Goal: Task Accomplishment & Management: Manage account settings

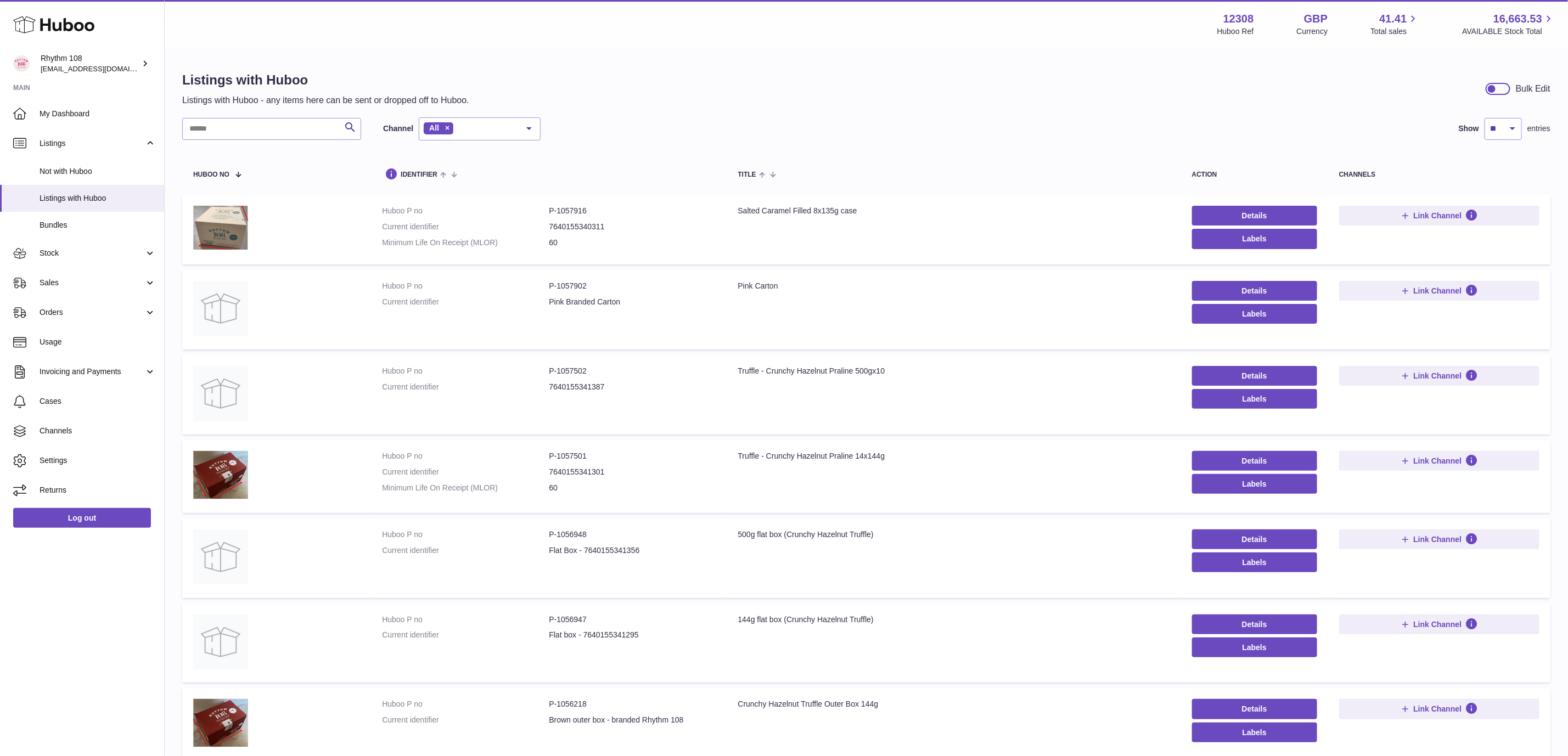
click at [711, 58] on div "Listings with Huboo Listings with Huboo - any items here can be sent or dropped…" at bounding box center [866, 590] width 1403 height 1081
click at [60, 173] on span "Not with Huboo" at bounding box center [97, 172] width 116 height 11
click at [66, 200] on span "Listings with Huboo" at bounding box center [97, 199] width 116 height 11
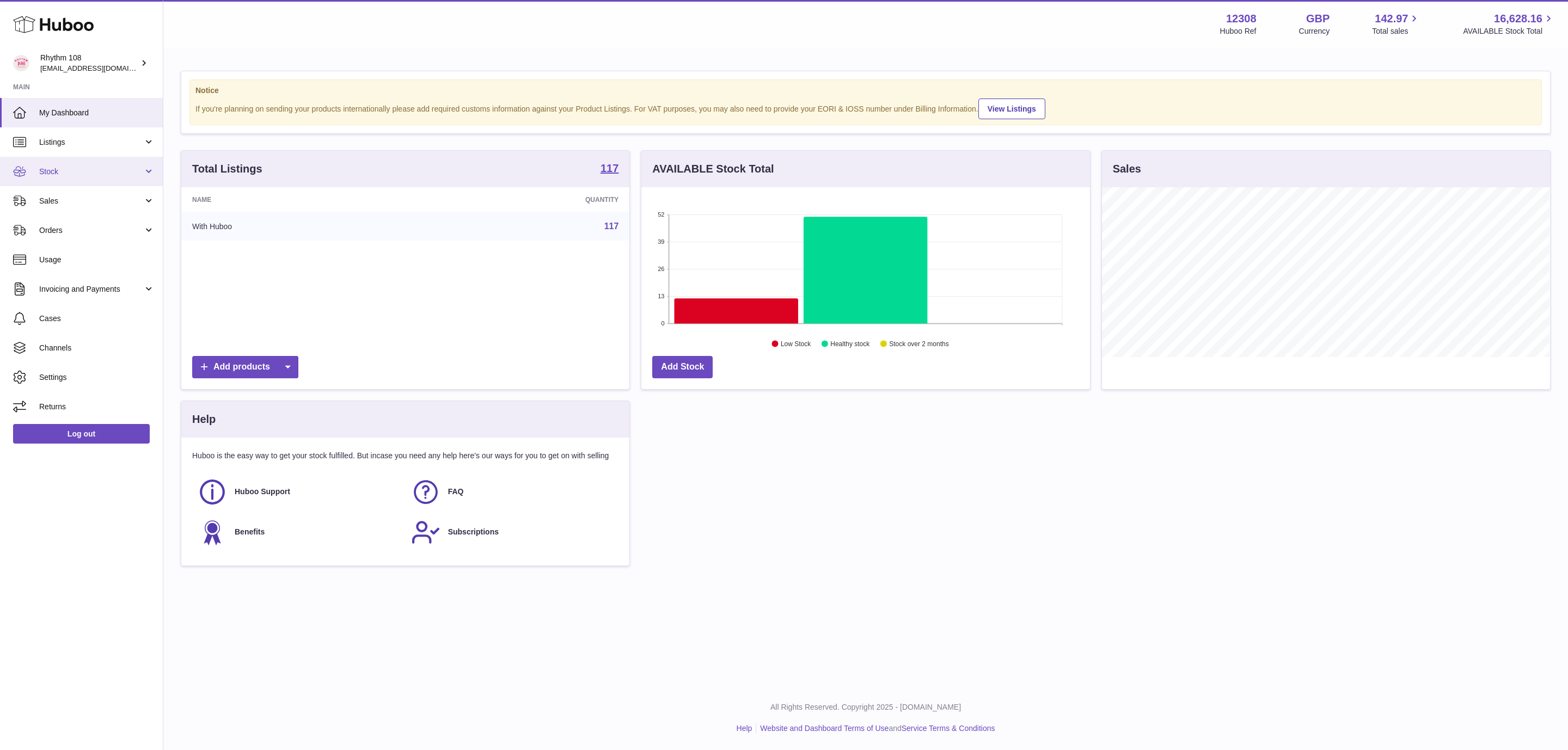
scroll to position [170, 447]
click at [69, 174] on span "Stock" at bounding box center [91, 172] width 104 height 11
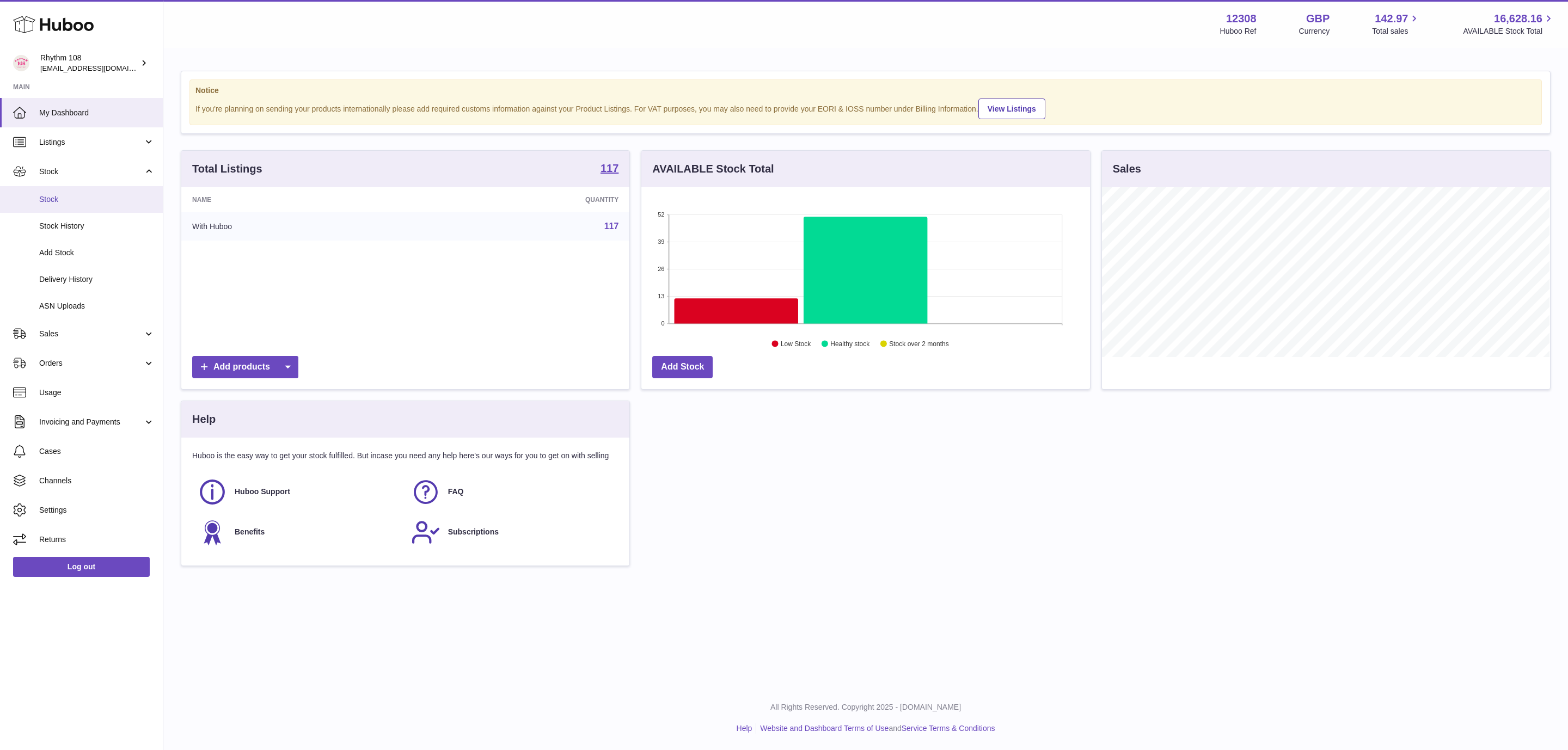
click at [73, 201] on span "Stock" at bounding box center [97, 200] width 115 height 11
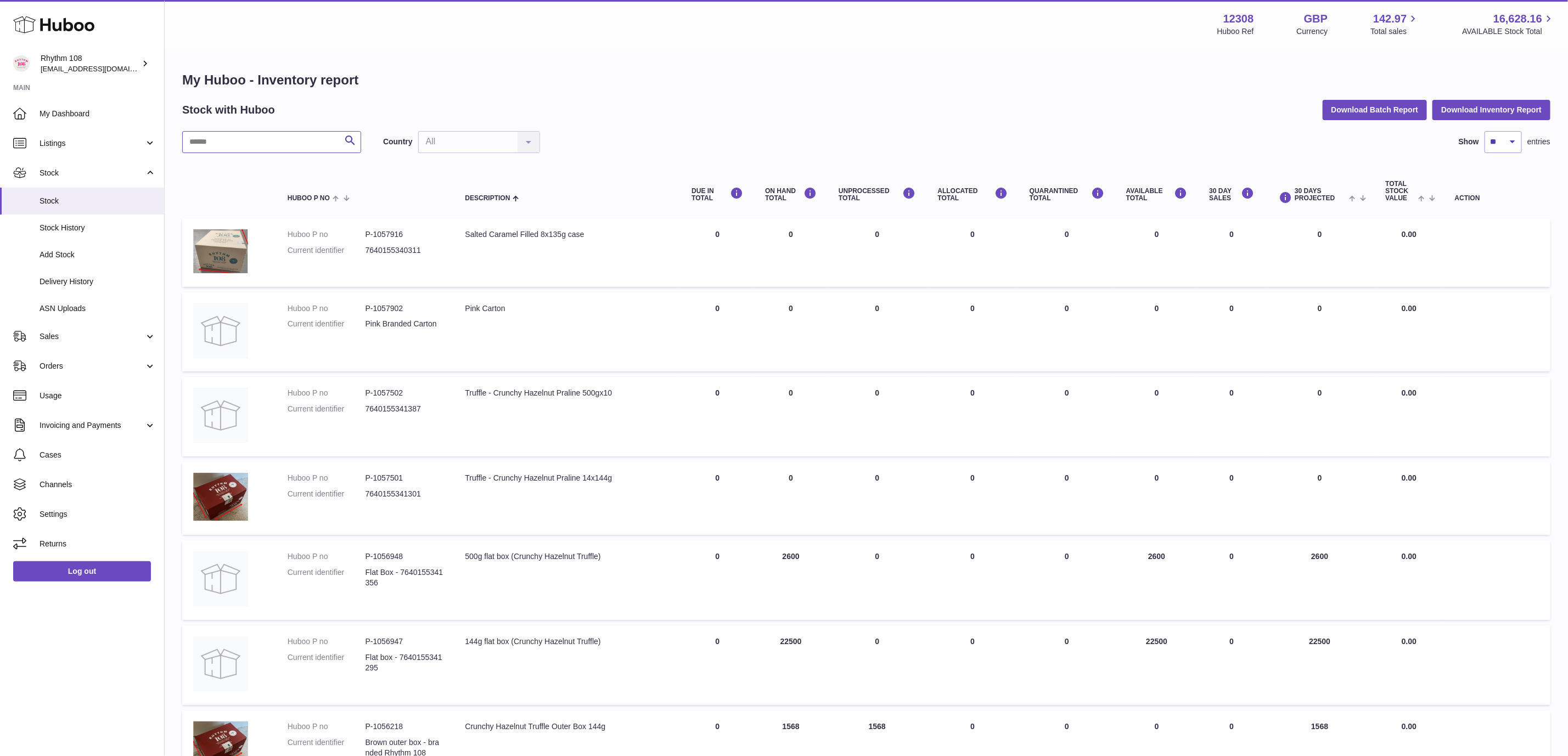
click at [222, 142] on input "text" at bounding box center [272, 142] width 179 height 22
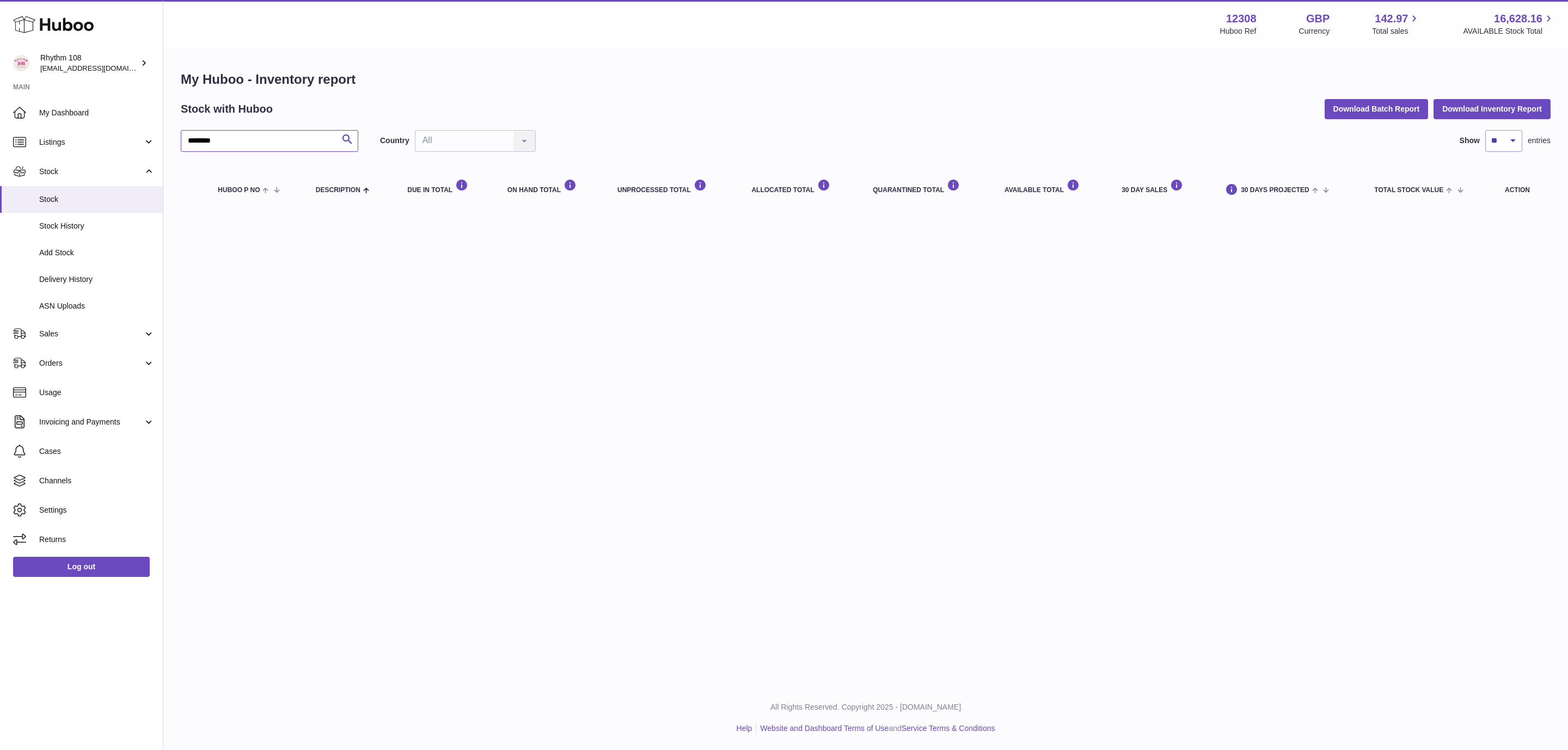
drag, startPoint x: 238, startPoint y: 134, endPoint x: 168, endPoint y: 121, distance: 71.2
click at [180, 124] on div "My Huboo - Inventory report Stock with Huboo Download Batch Report Download Inv…" at bounding box center [866, 140] width 1405 height 183
type input "*********"
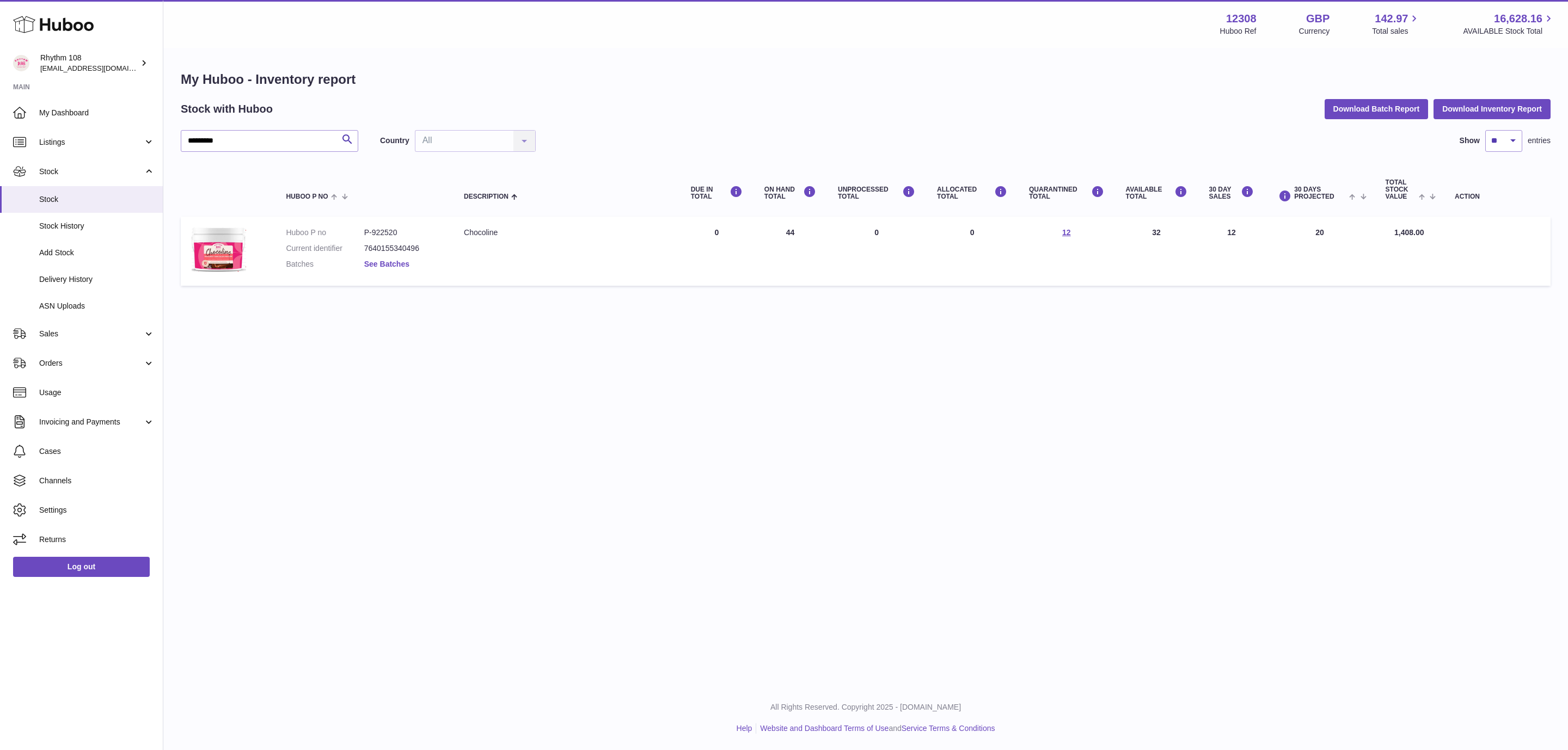
click at [381, 262] on link "See Batches" at bounding box center [387, 264] width 45 height 9
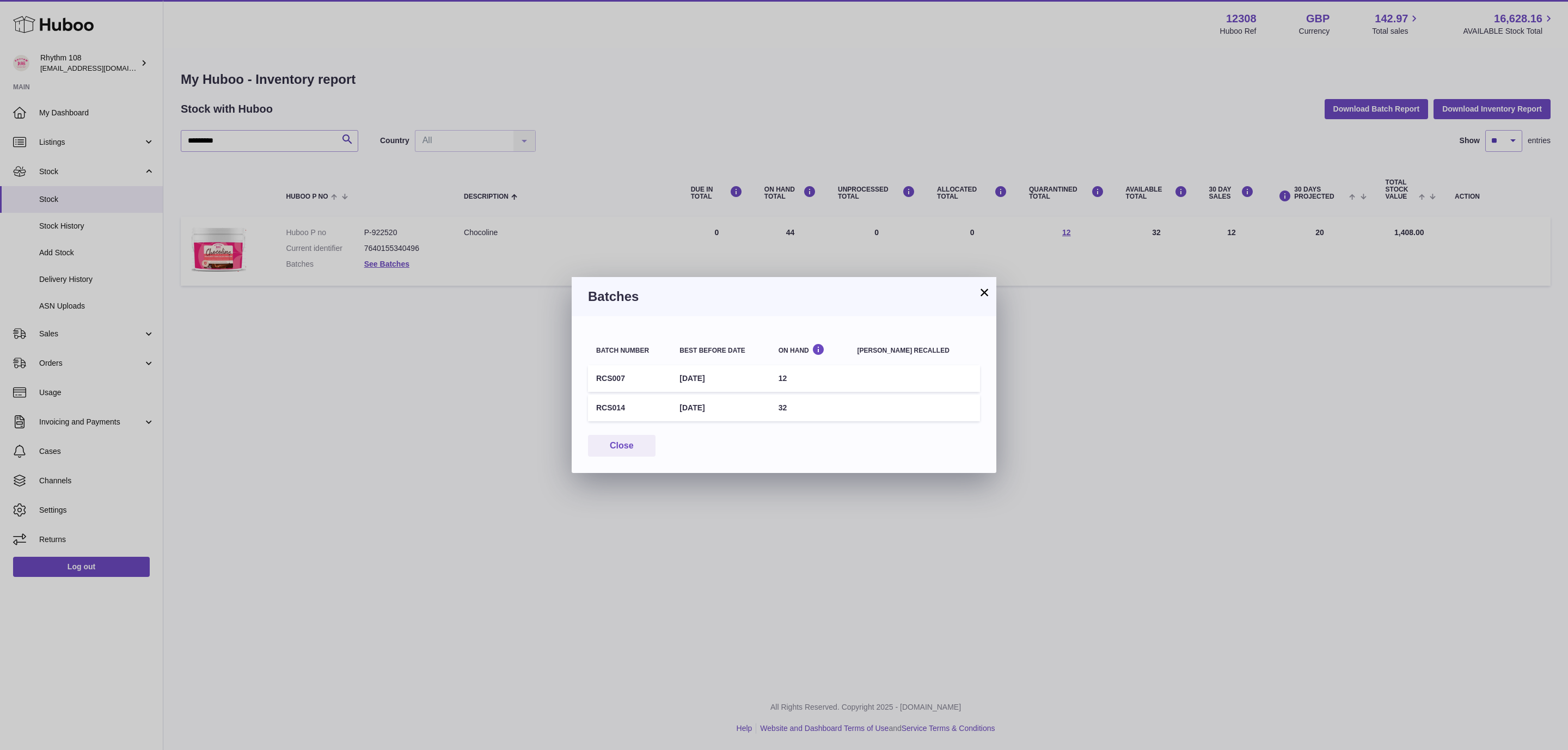
drag, startPoint x: 985, startPoint y: 291, endPoint x: 997, endPoint y: 297, distance: 13.4
click at [985, 291] on button "×" at bounding box center [985, 292] width 13 height 13
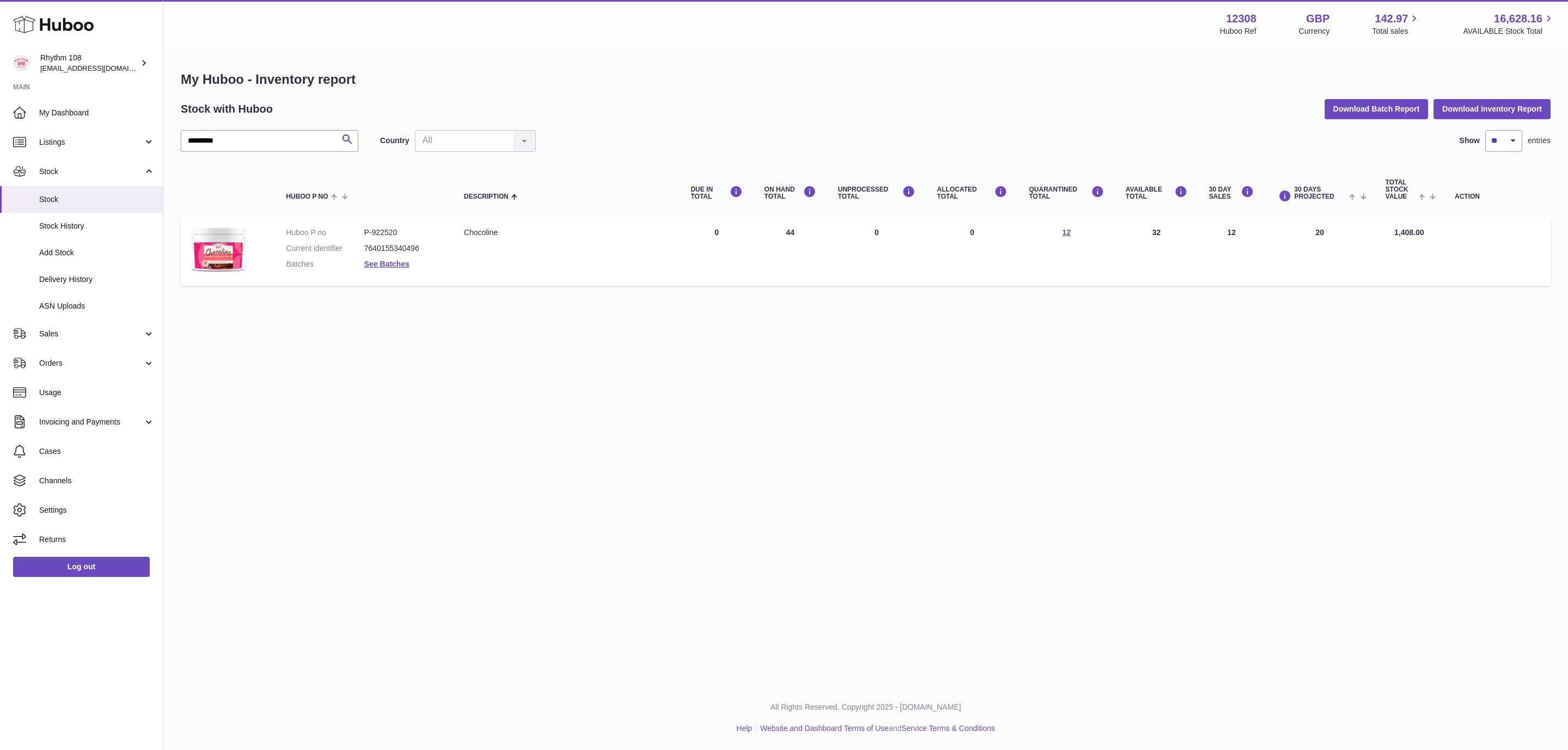
drag, startPoint x: 1149, startPoint y: 402, endPoint x: 1369, endPoint y: 44, distance: 420.2
click at [1153, 397] on div "Menu Huboo 12308 Huboo Ref GBP Currency 142.97 Total sales 16,628.16 AVAILABLE …" at bounding box center [866, 343] width 1405 height 685
click at [383, 264] on link "See Batches" at bounding box center [387, 264] width 45 height 9
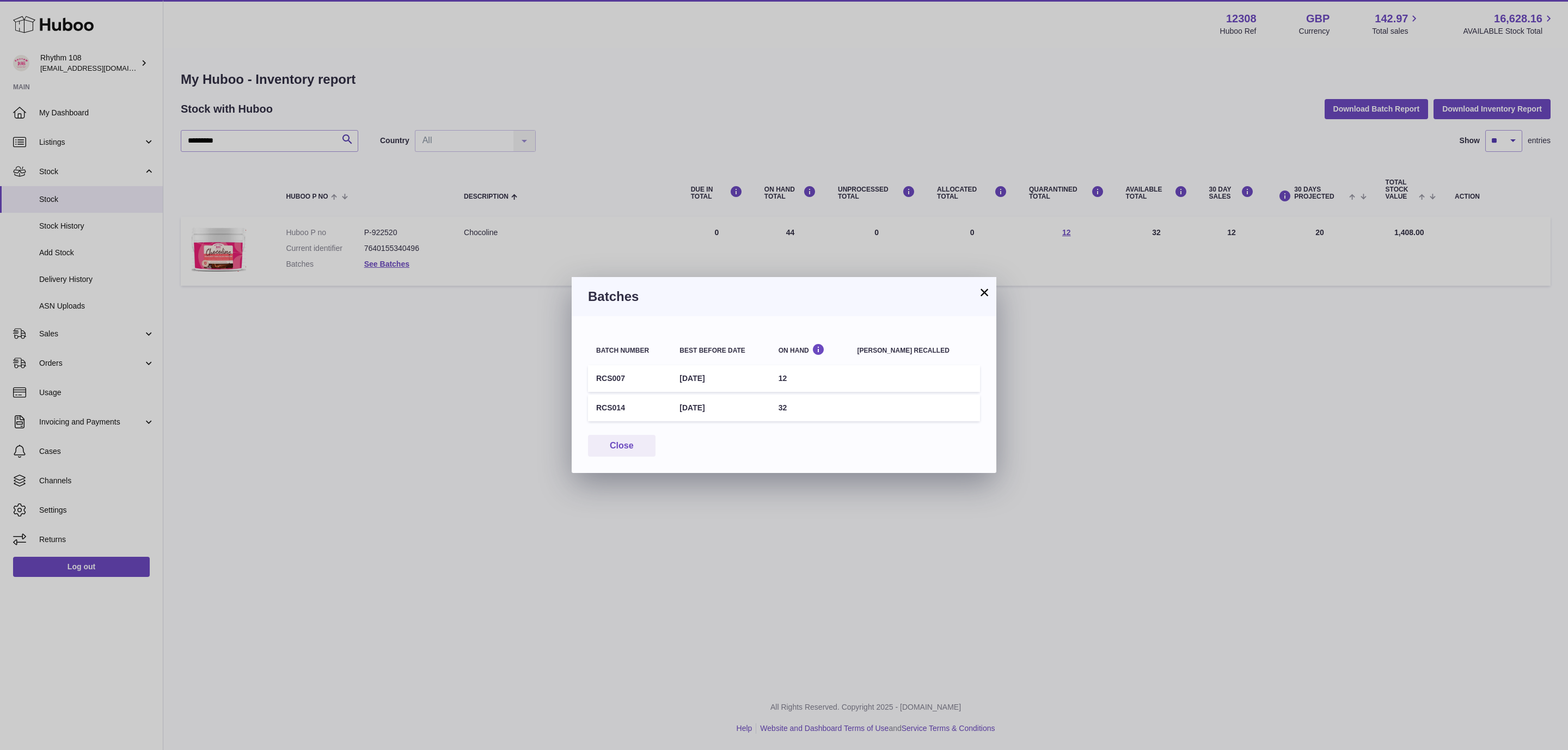
click at [985, 285] on button "×" at bounding box center [985, 292] width 13 height 13
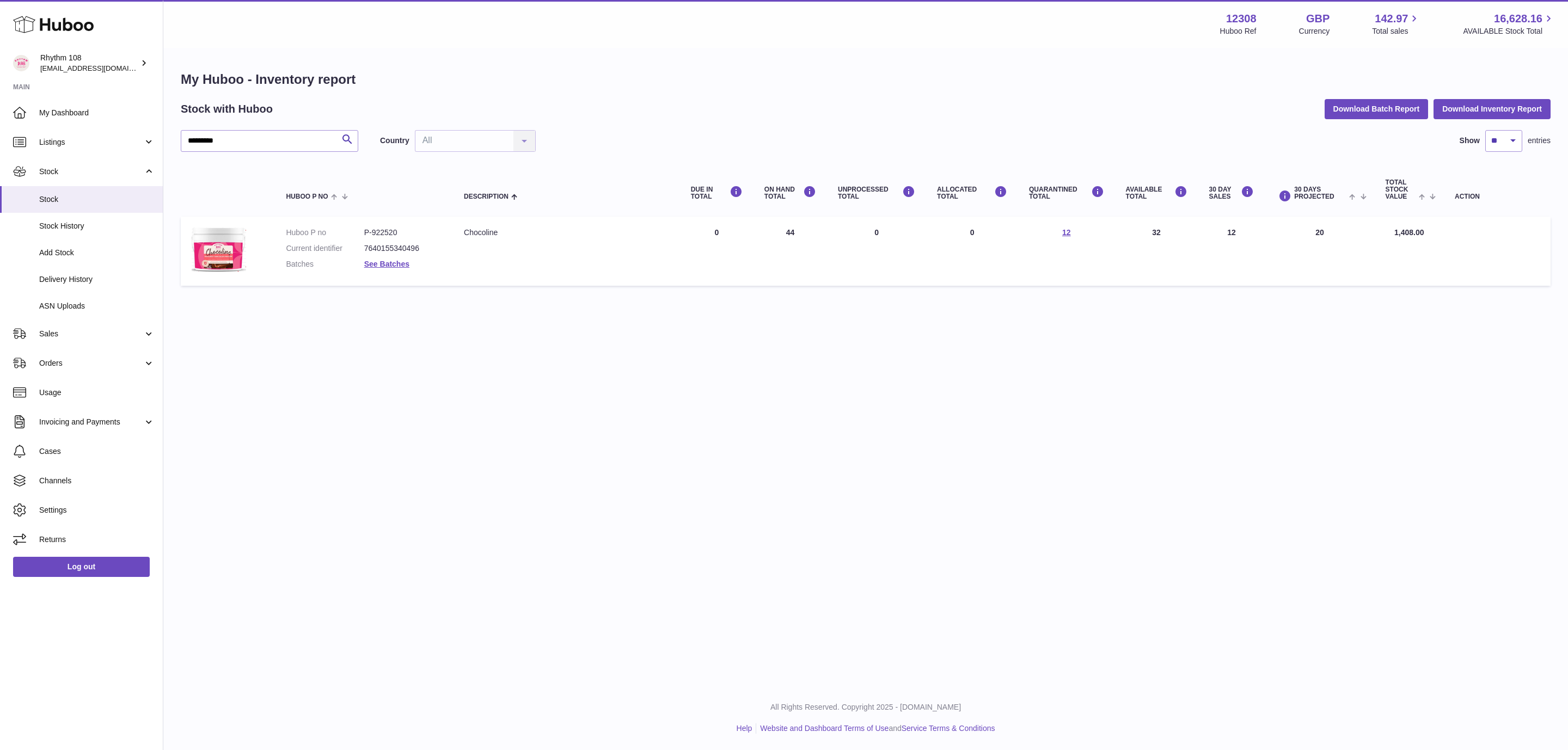
click at [352, 338] on div "Menu Huboo 12308 Huboo Ref GBP Currency 142.97 Total sales 16,628.16 AVAILABLE …" at bounding box center [866, 343] width 1405 height 685
click at [633, 116] on div "Stock with Huboo Download Batch Report Download Inventory Report" at bounding box center [866, 108] width 1370 height 19
click at [386, 260] on link "See Batches" at bounding box center [387, 264] width 45 height 9
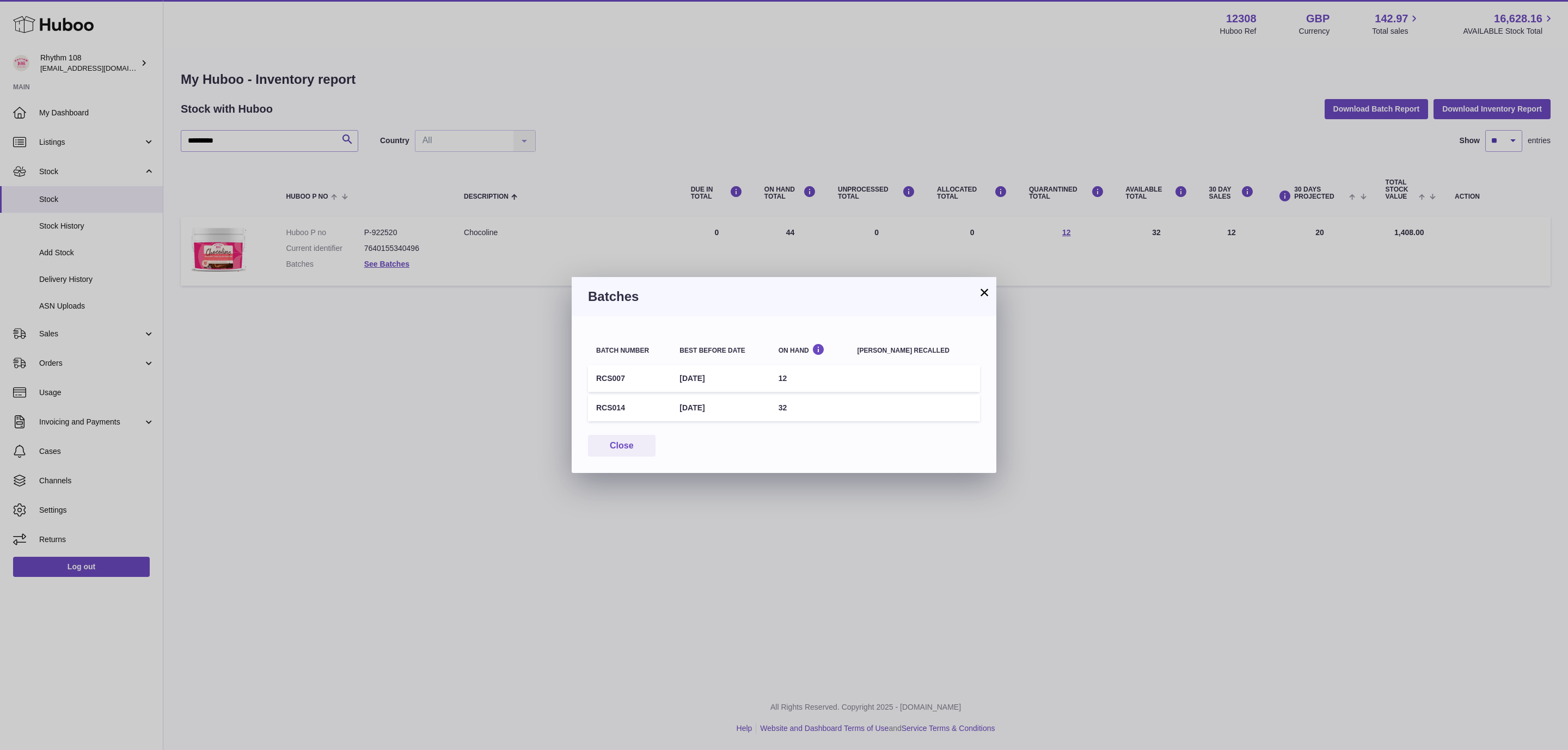
click at [980, 295] on button "×" at bounding box center [985, 292] width 13 height 13
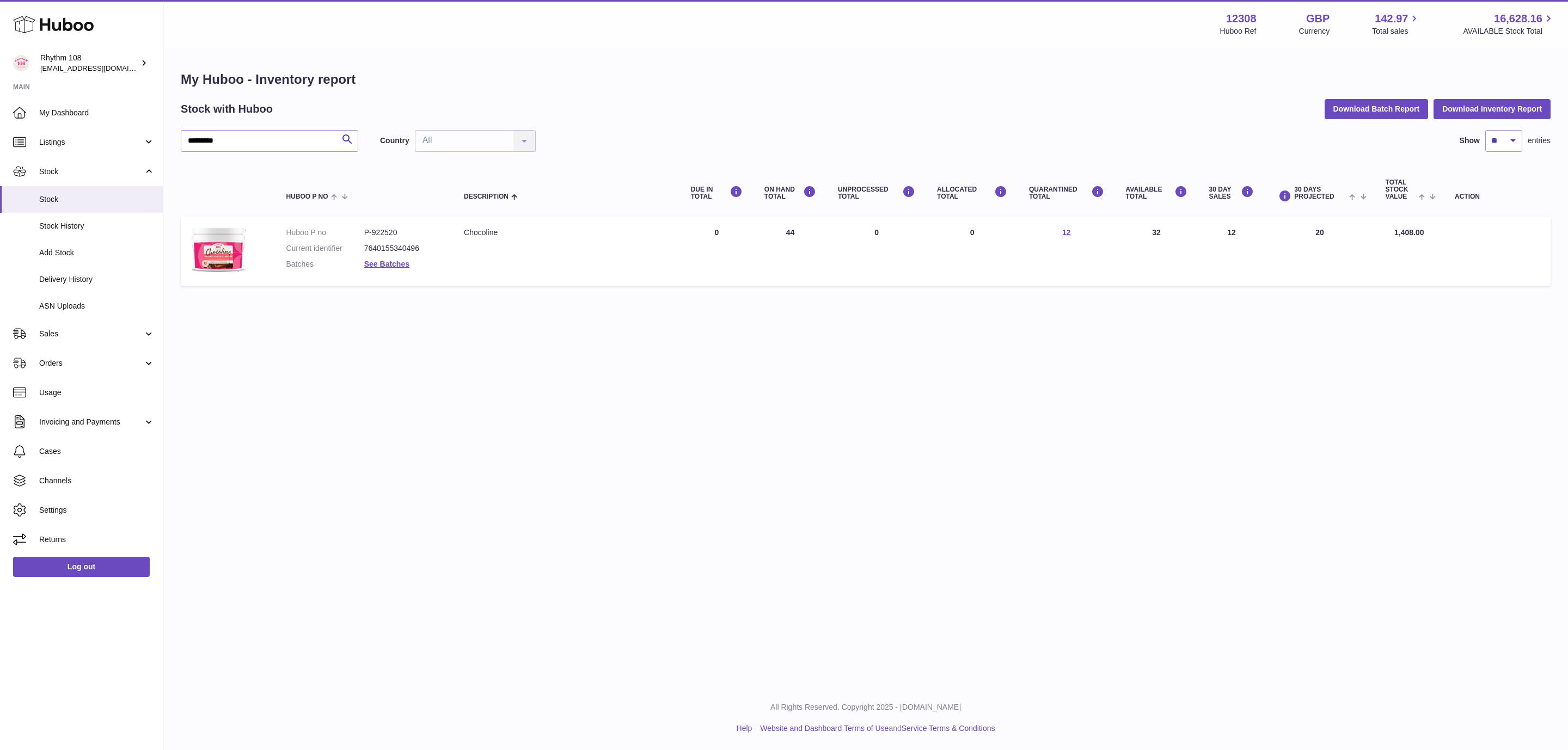
click at [778, 56] on div "My Huboo - Inventory report Stock with Huboo Download Batch Report Download Inv…" at bounding box center [866, 181] width 1405 height 264
click at [376, 366] on div "Menu Huboo 12308 Huboo Ref GBP Currency 142.97 Total sales 16,628.16 AVAILABLE …" at bounding box center [866, 343] width 1405 height 685
click at [79, 148] on link "Listings" at bounding box center [81, 142] width 163 height 29
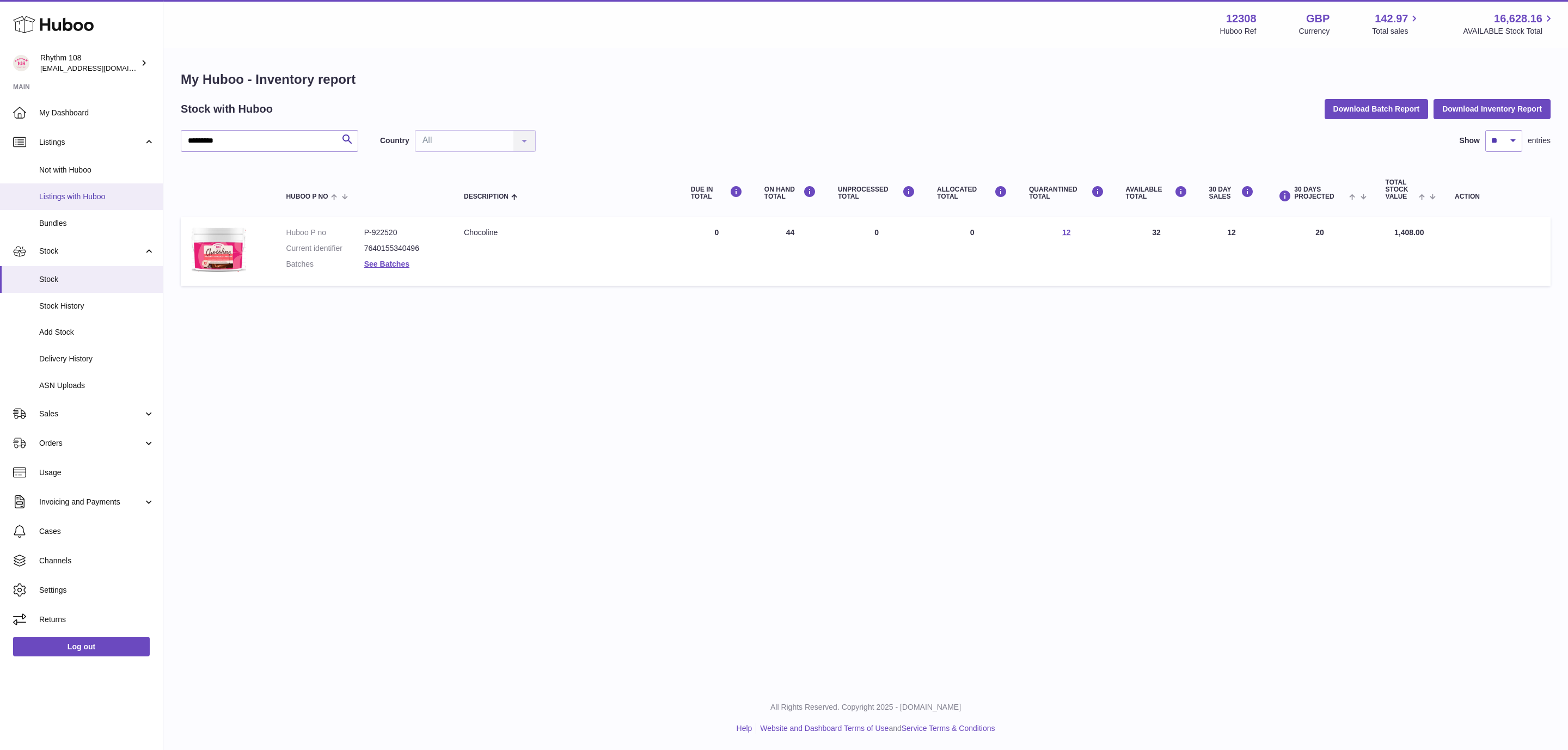
click at [65, 200] on span "Listings with Huboo" at bounding box center [97, 197] width 115 height 11
